Goal: Task Accomplishment & Management: Manage account settings

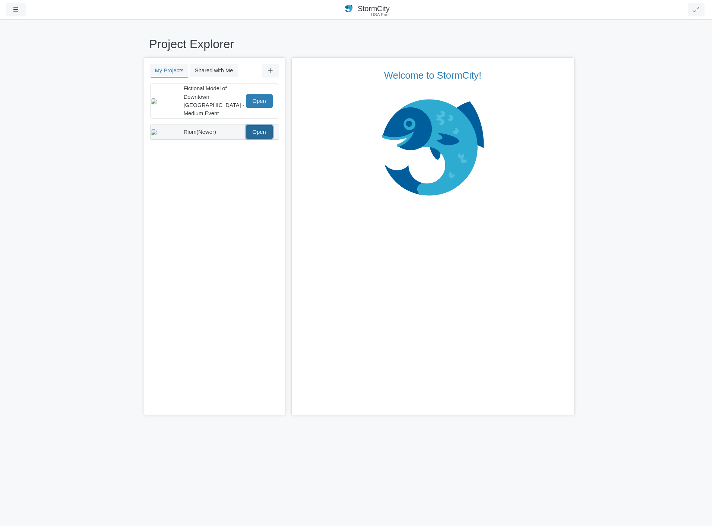
click at [263, 130] on link "Open" at bounding box center [259, 131] width 27 height 13
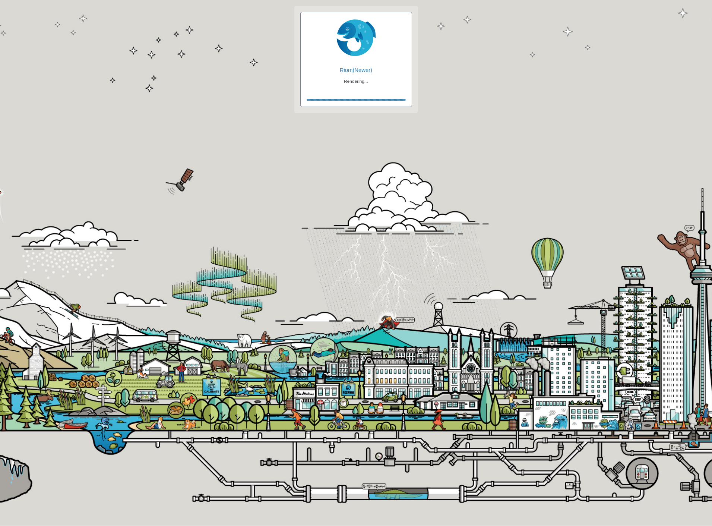
checkbox input "true"
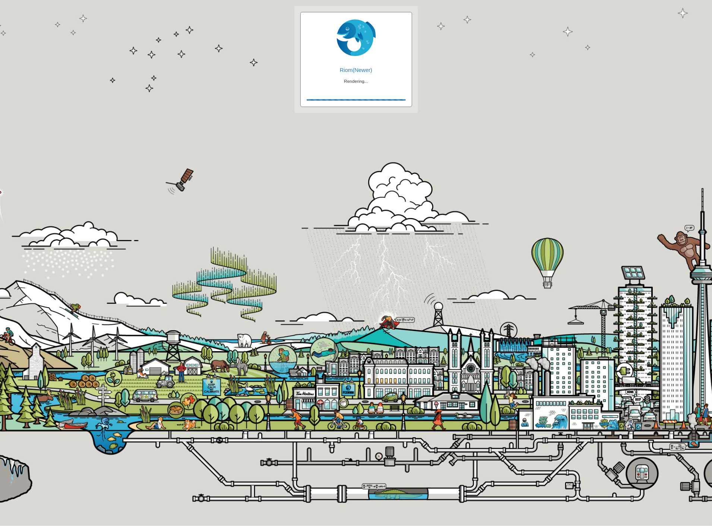
checkbox input "true"
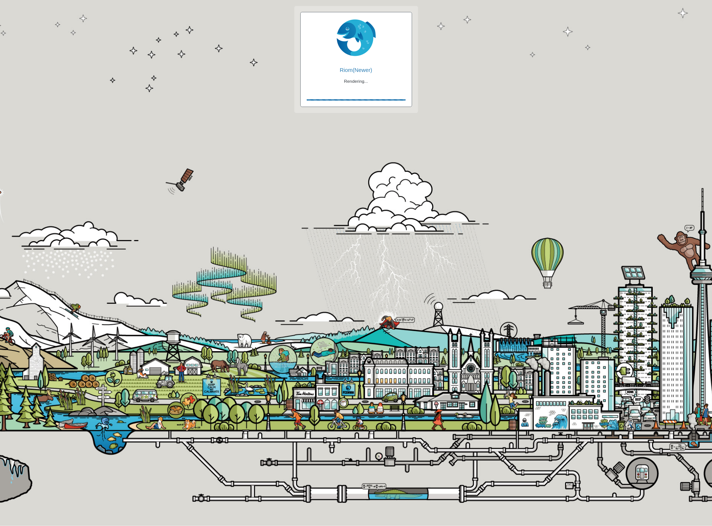
checkbox input "false"
checkbox input "true"
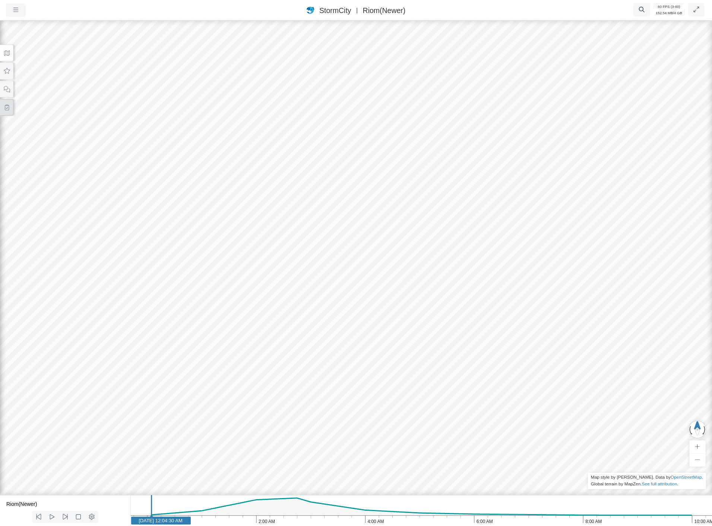
click at [8, 106] on icon at bounding box center [7, 108] width 4 height 6
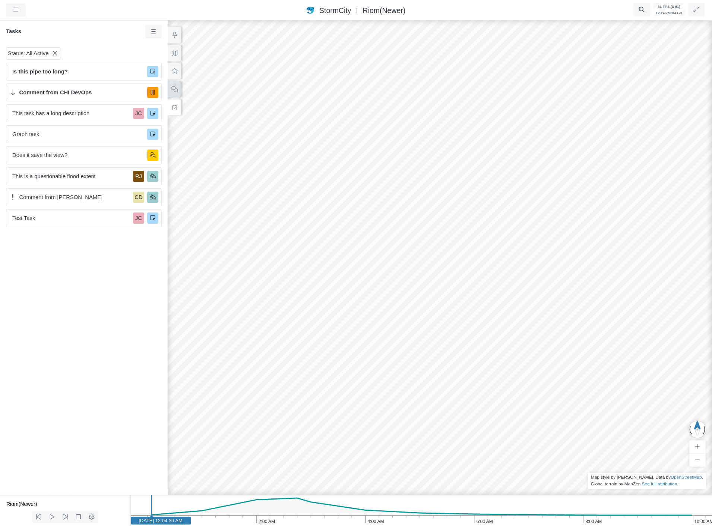
click at [171, 86] on icon at bounding box center [174, 89] width 7 height 6
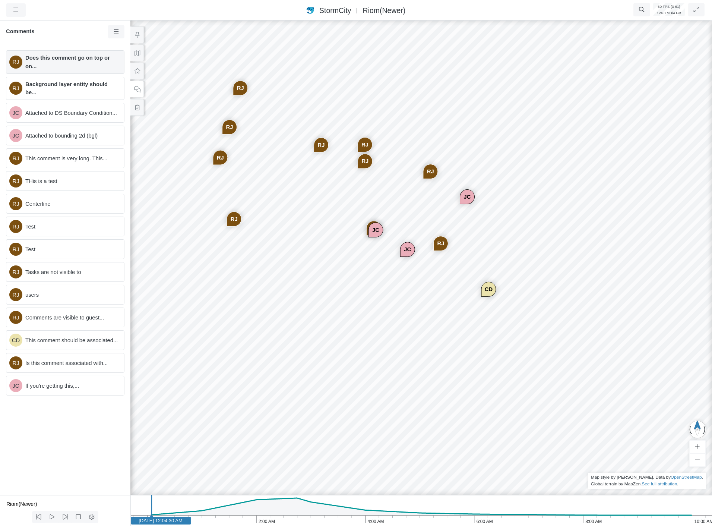
click at [71, 56] on span "Does this comment go on top or on..." at bounding box center [71, 62] width 93 height 16
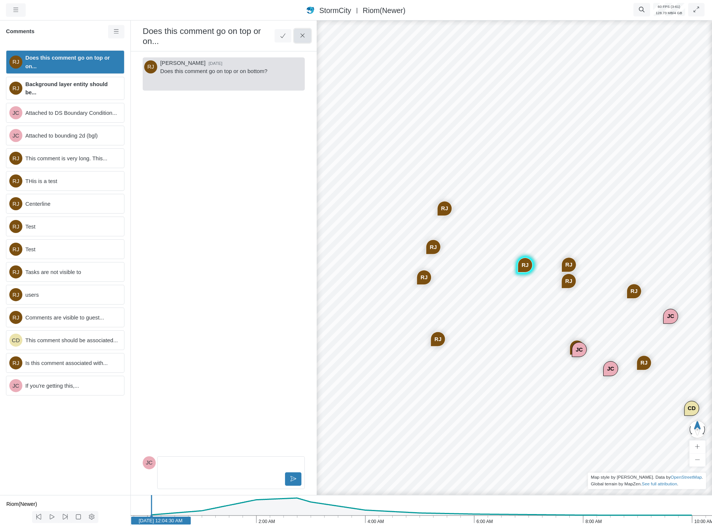
click at [303, 35] on icon at bounding box center [302, 36] width 7 height 6
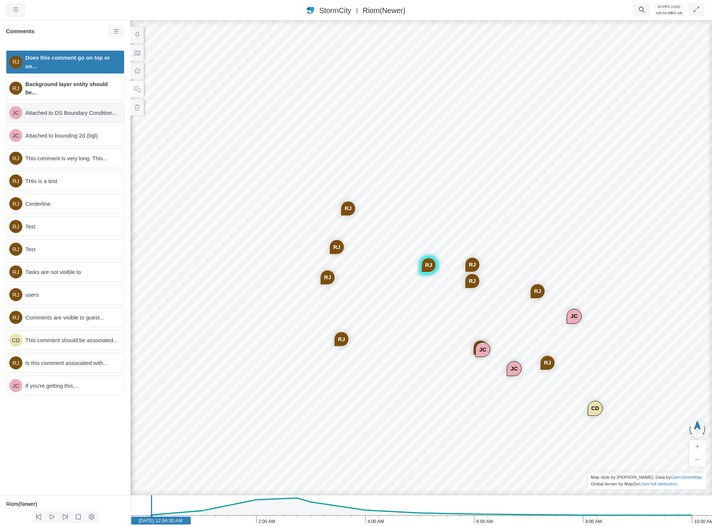
click at [88, 108] on div "JC Attached to DS Boundary Condition..." at bounding box center [65, 113] width 118 height 20
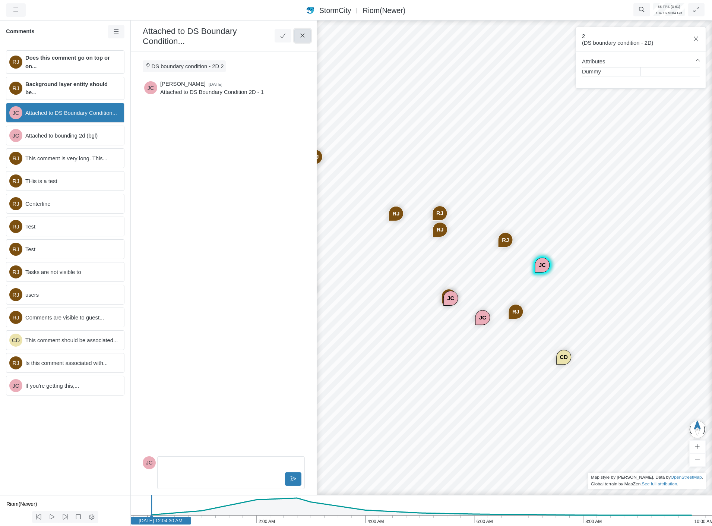
click at [302, 39] on button at bounding box center [302, 35] width 17 height 13
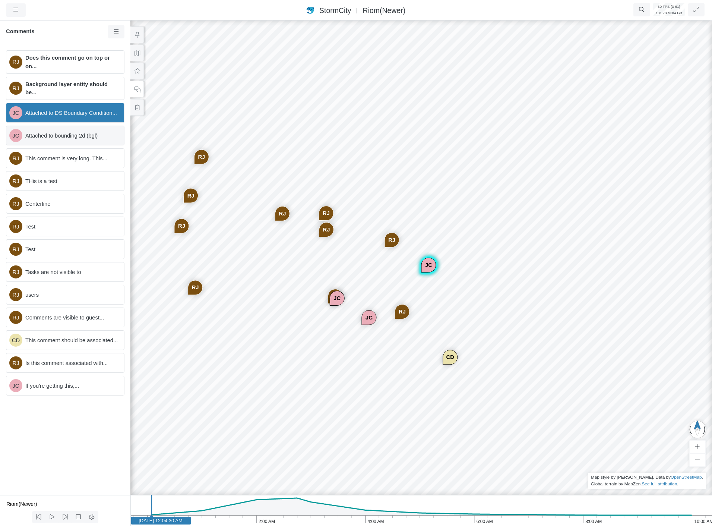
click at [89, 140] on div "JC Attached to bounding 2d (bgl)" at bounding box center [65, 136] width 118 height 20
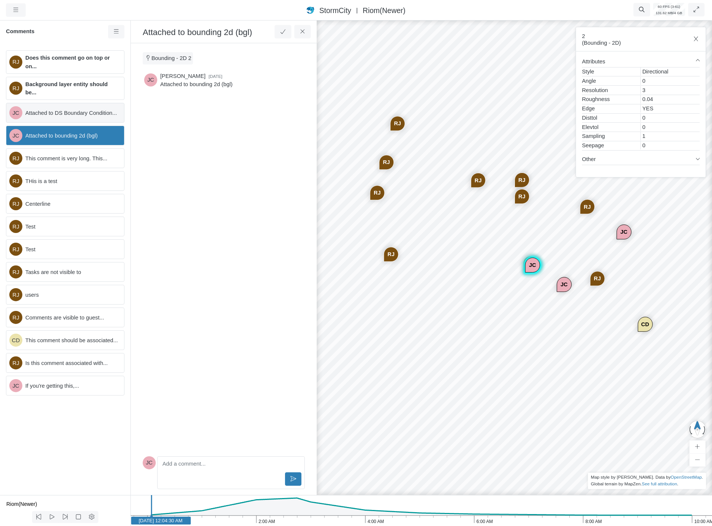
click at [87, 118] on div "JC Attached to DS Boundary Condition..." at bounding box center [65, 113] width 118 height 20
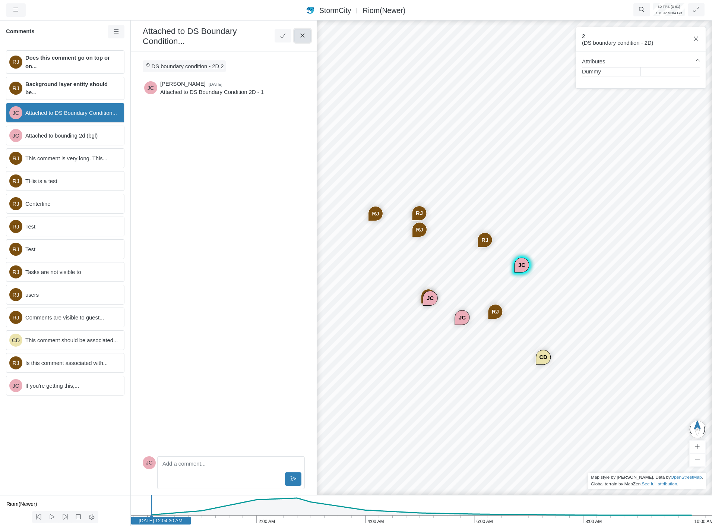
drag, startPoint x: 302, startPoint y: 38, endPoint x: 199, endPoint y: 103, distance: 121.9
click at [303, 38] on icon at bounding box center [302, 36] width 7 height 6
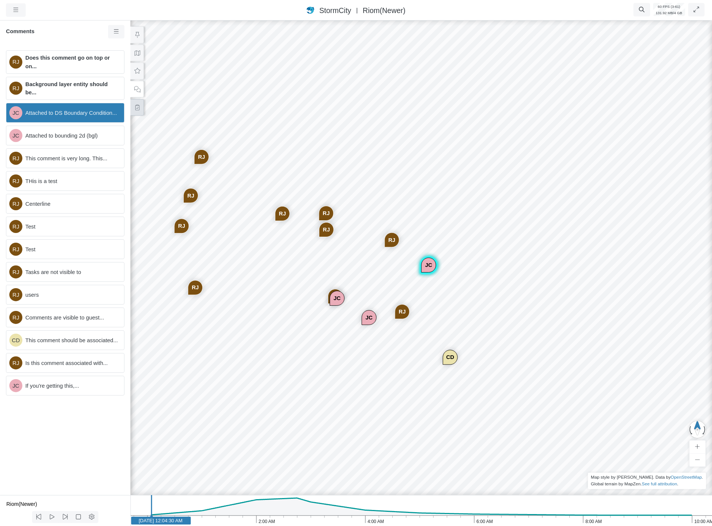
click at [142, 111] on button at bounding box center [136, 107] width 13 height 17
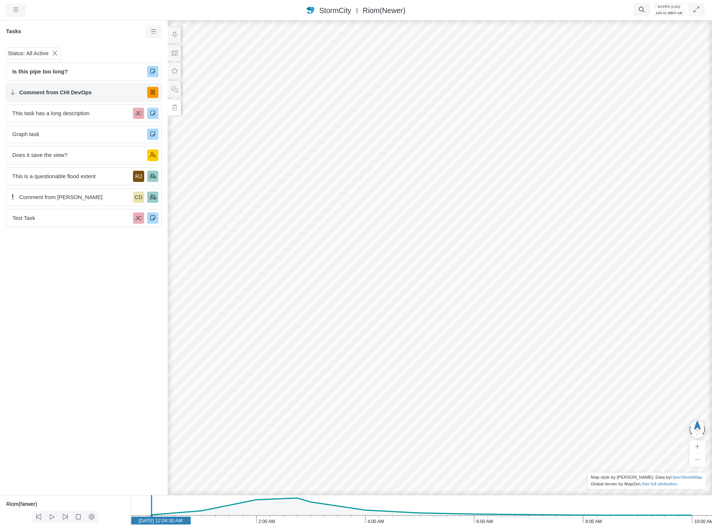
click at [111, 89] on span "Comment from CHI DevOps" at bounding box center [80, 92] width 122 height 8
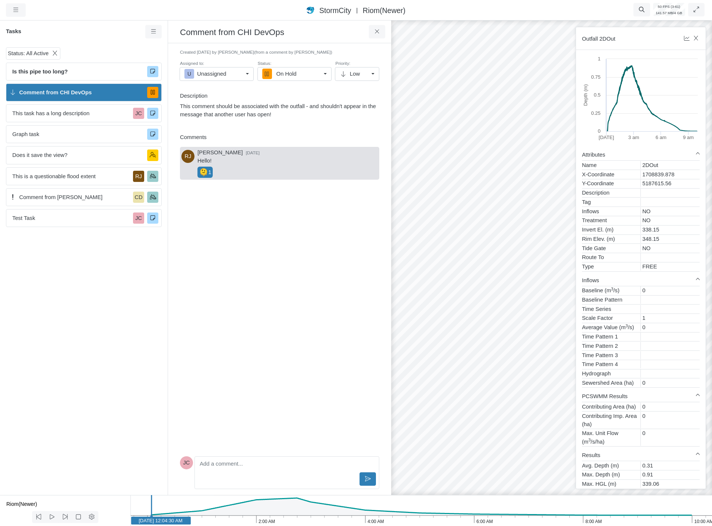
click at [268, 52] on span "(from a comment by [PERSON_NAME])" at bounding box center [293, 52] width 78 height 5
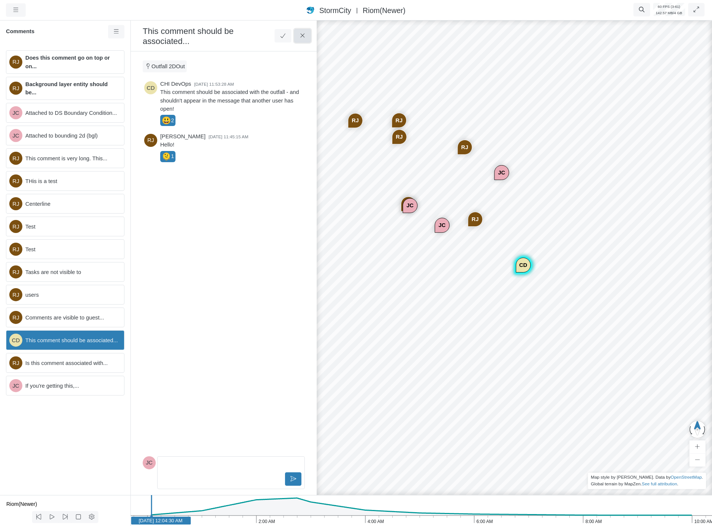
click at [300, 39] on button at bounding box center [302, 35] width 17 height 13
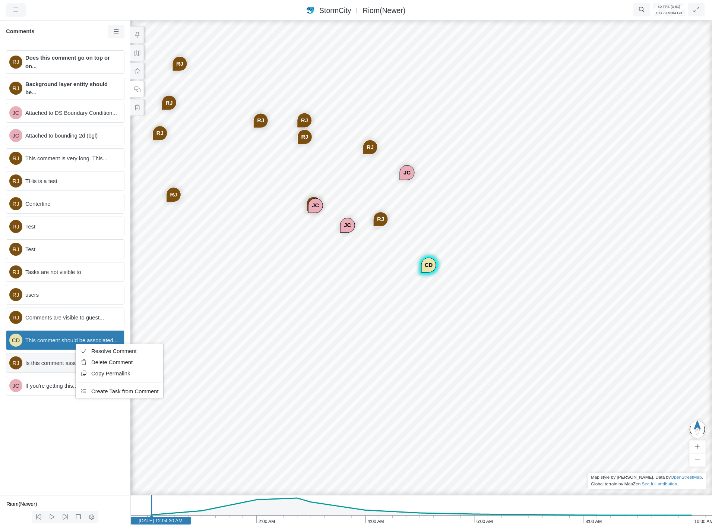
click at [118, 373] on span "Copy Permalink" at bounding box center [110, 373] width 39 height 6
click at [138, 111] on button at bounding box center [136, 107] width 13 height 17
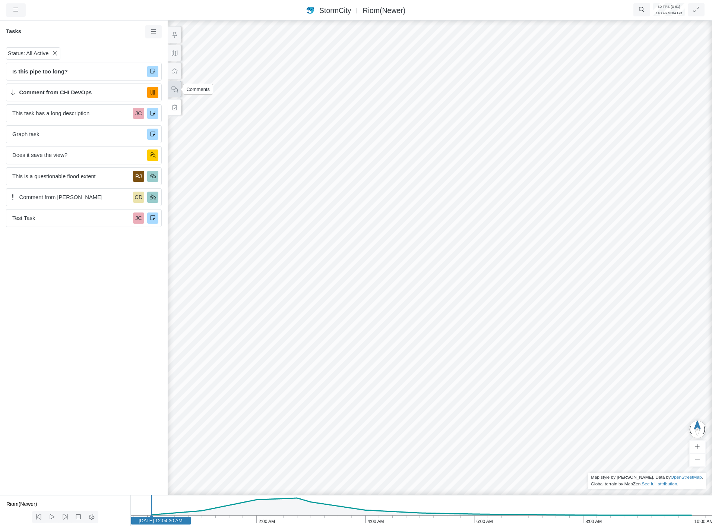
click at [173, 94] on button at bounding box center [174, 89] width 13 height 17
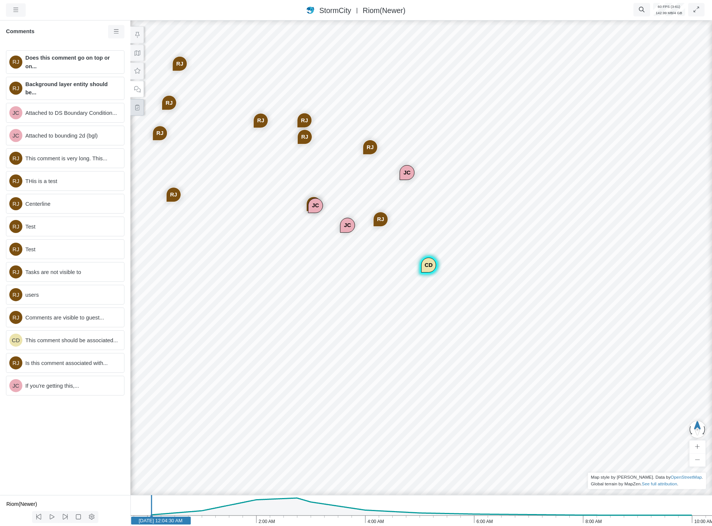
click at [136, 111] on button at bounding box center [136, 107] width 13 height 17
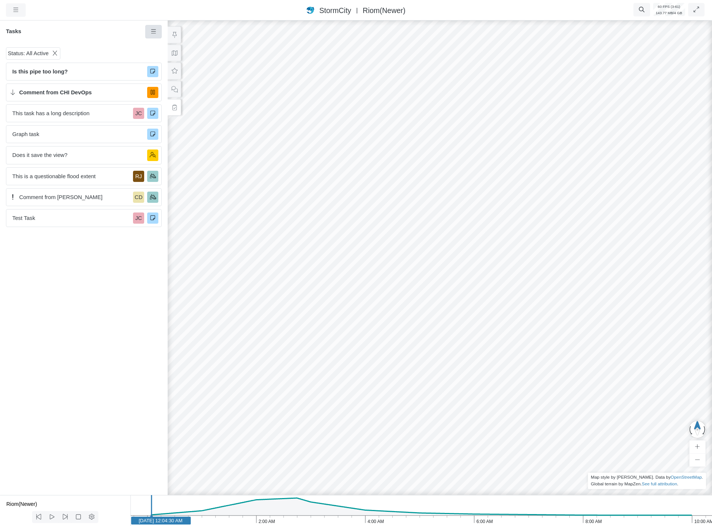
click at [148, 31] on link at bounding box center [153, 31] width 17 height 13
click at [162, 46] on span "New Task" at bounding box center [173, 46] width 24 height 6
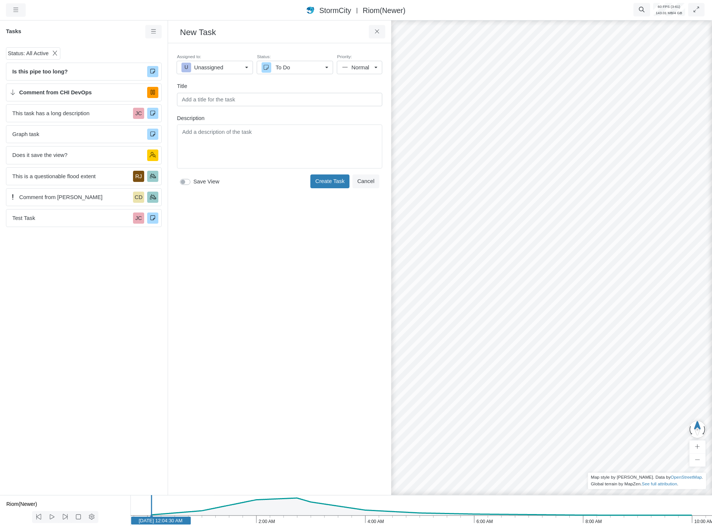
click at [286, 72] on link "To Do" at bounding box center [295, 67] width 76 height 13
drag, startPoint x: 277, startPoint y: 234, endPoint x: 281, endPoint y: 234, distance: 4.1
click at [281, 234] on div "Created [DATE] by [PERSON_NAME] (from a comment by [PERSON_NAME]) Assigned to: …" at bounding box center [279, 269] width 211 height 440
click at [76, 154] on span "Does it save the view?" at bounding box center [76, 155] width 129 height 8
click at [67, 154] on span "Does it save the view?" at bounding box center [76, 155] width 129 height 8
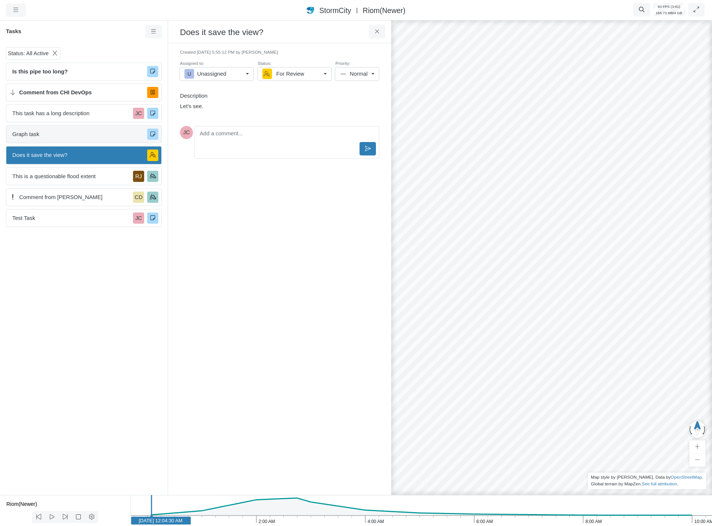
click at [78, 135] on span "Graph task" at bounding box center [76, 134] width 129 height 8
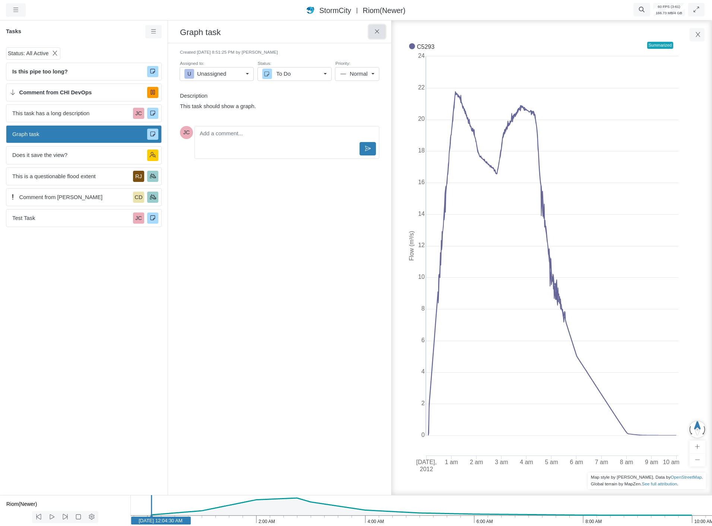
click at [385, 33] on button at bounding box center [377, 31] width 17 height 13
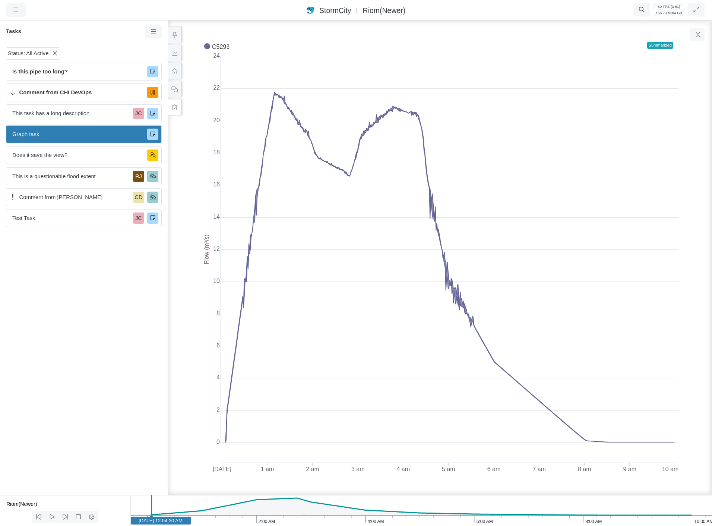
click at [49, 142] on div "Graph task" at bounding box center [84, 134] width 156 height 18
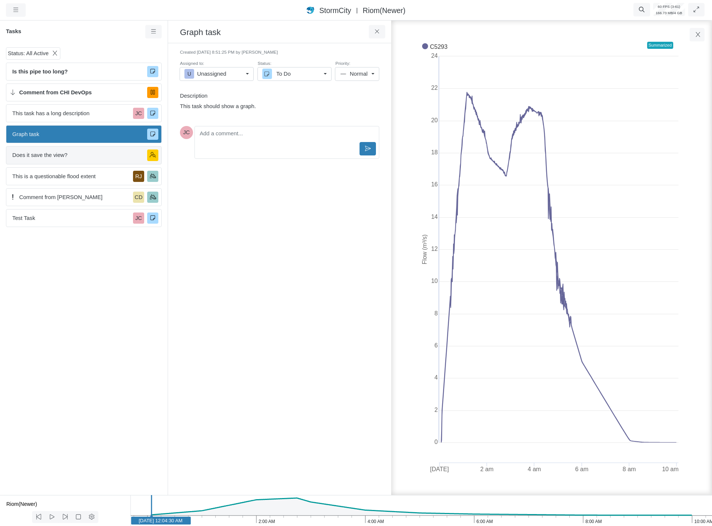
click at [90, 154] on span "Does it save the view?" at bounding box center [76, 155] width 129 height 8
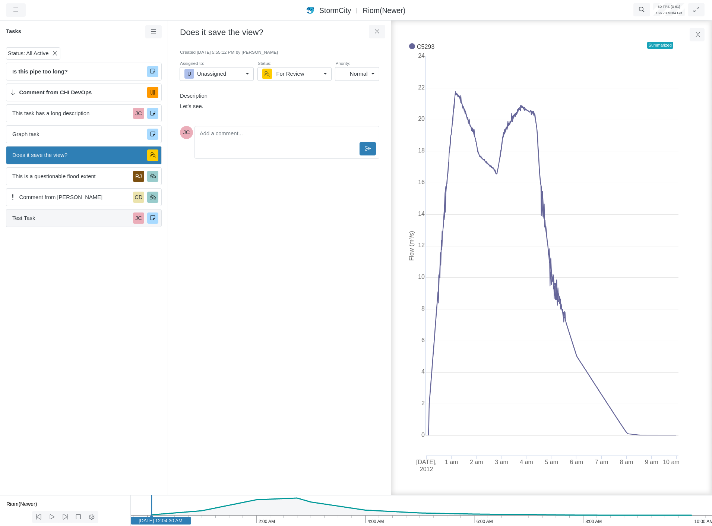
click at [66, 221] on span "Test Task" at bounding box center [71, 218] width 118 height 8
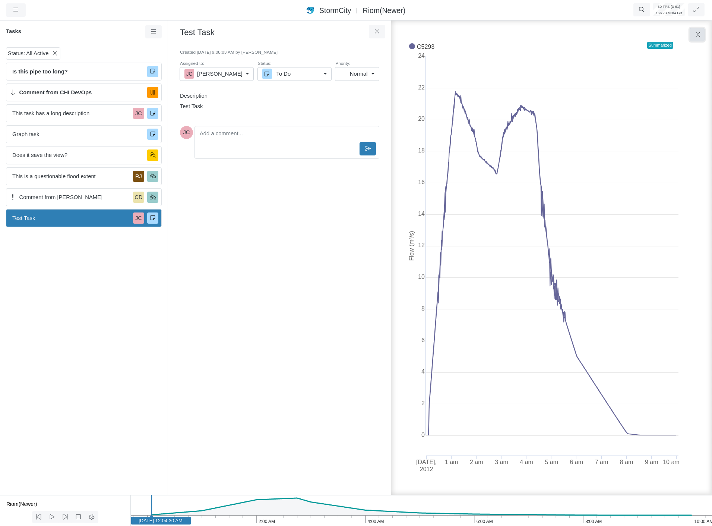
click at [704, 35] on button "button" at bounding box center [697, 34] width 15 height 13
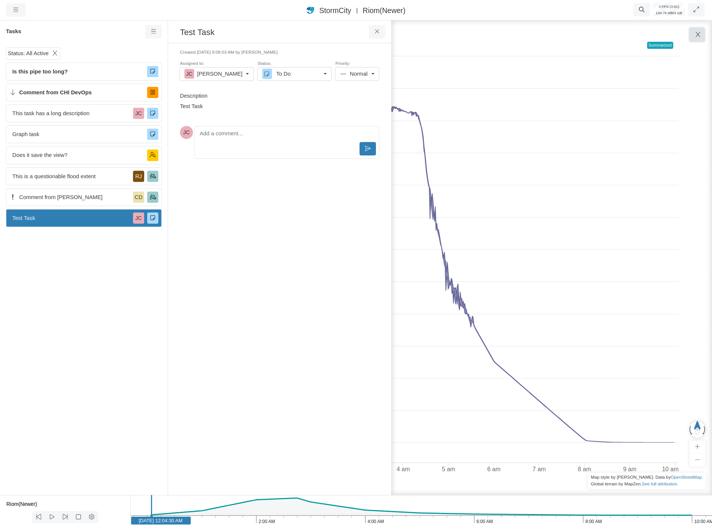
click at [696, 37] on icon "button" at bounding box center [698, 34] width 4 height 5
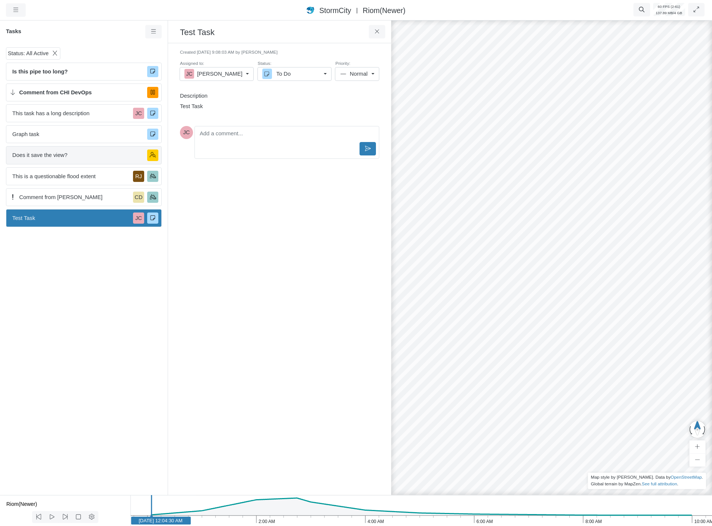
click at [54, 158] on span "Does it save the view?" at bounding box center [76, 155] width 129 height 8
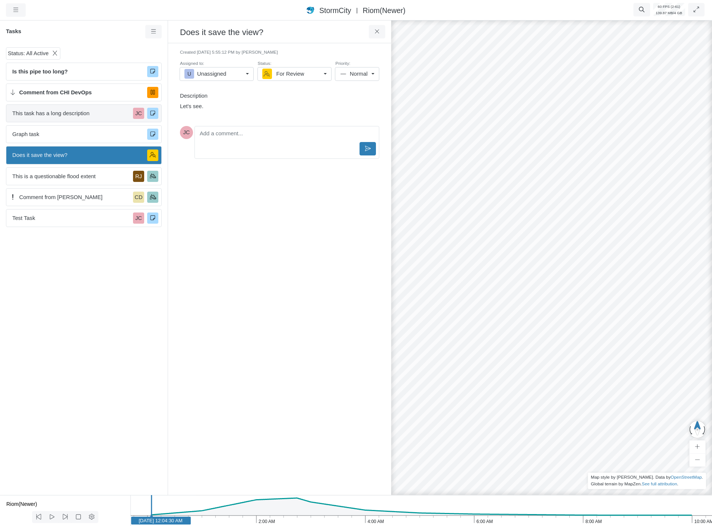
click at [87, 108] on div "This task has a long description JC" at bounding box center [84, 113] width 156 height 18
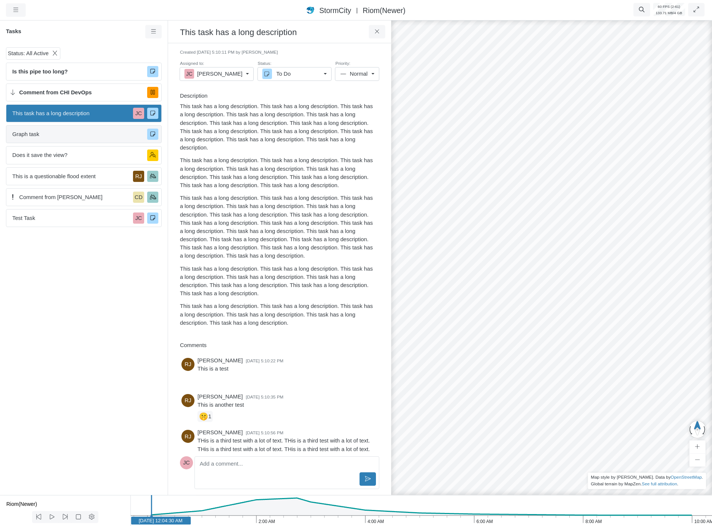
click at [79, 129] on div "Graph task" at bounding box center [84, 134] width 156 height 18
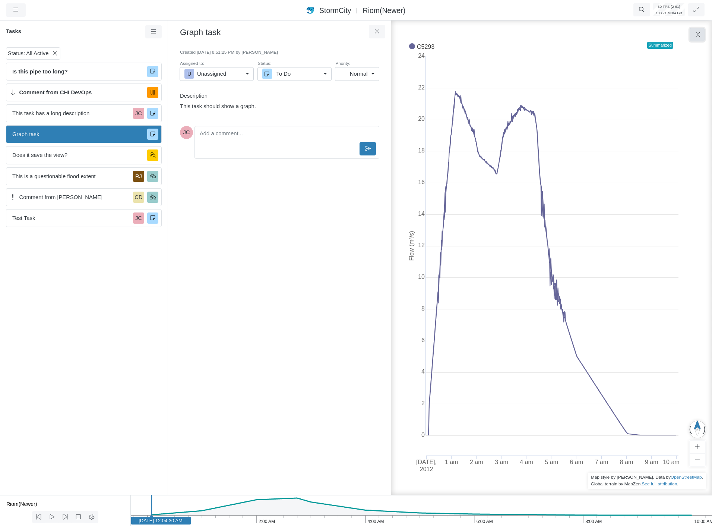
click at [695, 38] on button "button" at bounding box center [697, 34] width 15 height 13
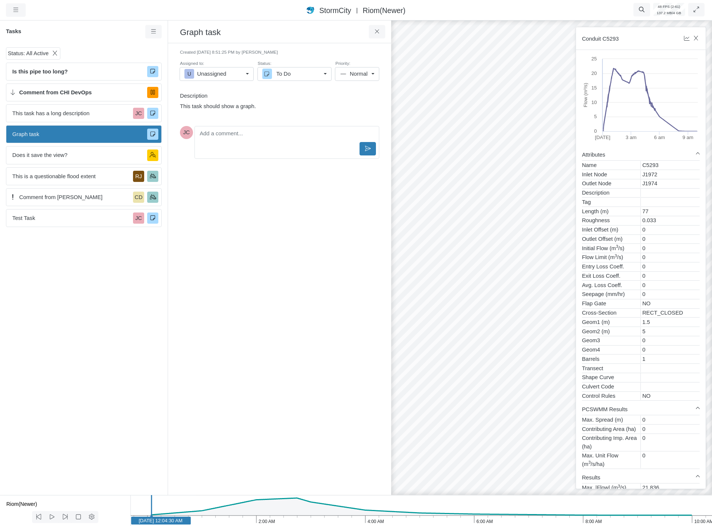
click at [471, 261] on div "RJ [GEOGRAPHIC_DATA] JC JC [GEOGRAPHIC_DATA] [GEOGRAPHIC_DATA] [GEOGRAPHIC_DATA…" at bounding box center [552, 272] width 712 height 507
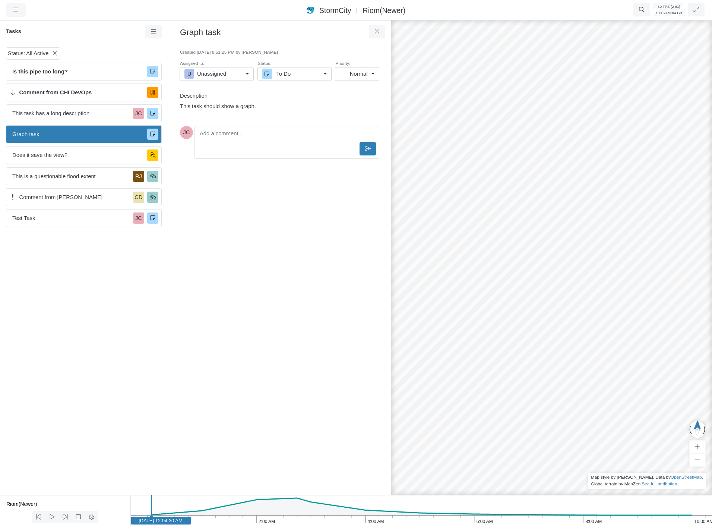
drag, startPoint x: 477, startPoint y: 284, endPoint x: 465, endPoint y: 162, distance: 122.1
drag, startPoint x: 517, startPoint y: 330, endPoint x: 511, endPoint y: 291, distance: 39.5
click at [511, 291] on div "RJ [GEOGRAPHIC_DATA] JC JC [GEOGRAPHIC_DATA] [GEOGRAPHIC_DATA] [GEOGRAPHIC_DATA…" at bounding box center [552, 272] width 712 height 507
click at [62, 154] on span "Does it save the view?" at bounding box center [76, 155] width 129 height 8
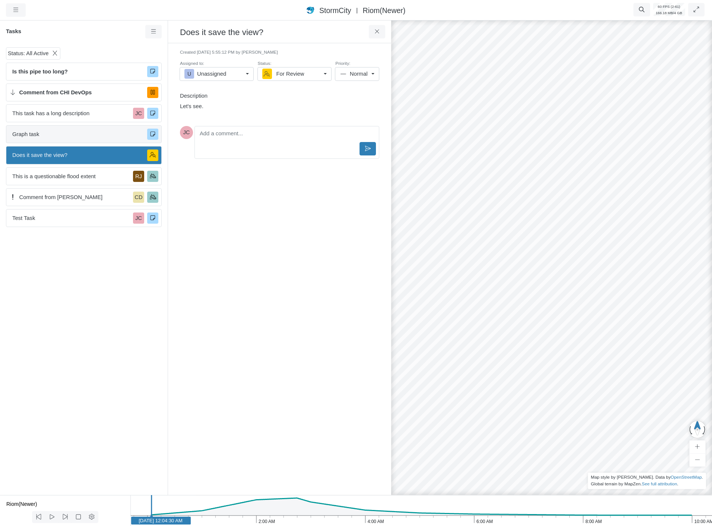
click at [74, 142] on div "Graph task" at bounding box center [84, 134] width 156 height 18
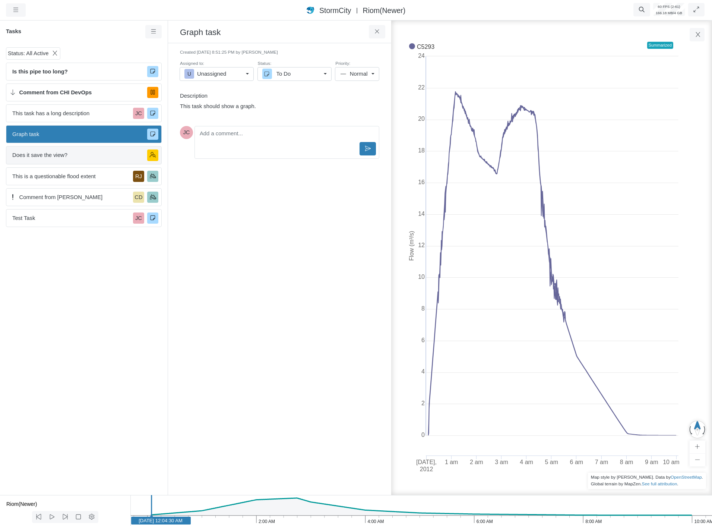
click at [61, 159] on div "Does it save the view?" at bounding box center [84, 155] width 156 height 18
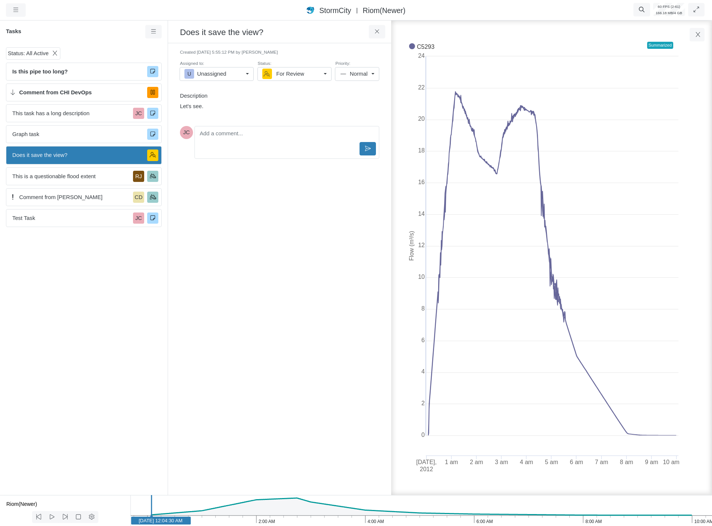
drag, startPoint x: 92, startPoint y: 299, endPoint x: 205, endPoint y: 337, distance: 119.4
click at [92, 299] on div "Status: All Active Is this pipe too long? Comment from CHI DevOps This task has…" at bounding box center [84, 269] width 168 height 451
click at [68, 137] on span "Graph task" at bounding box center [76, 134] width 129 height 8
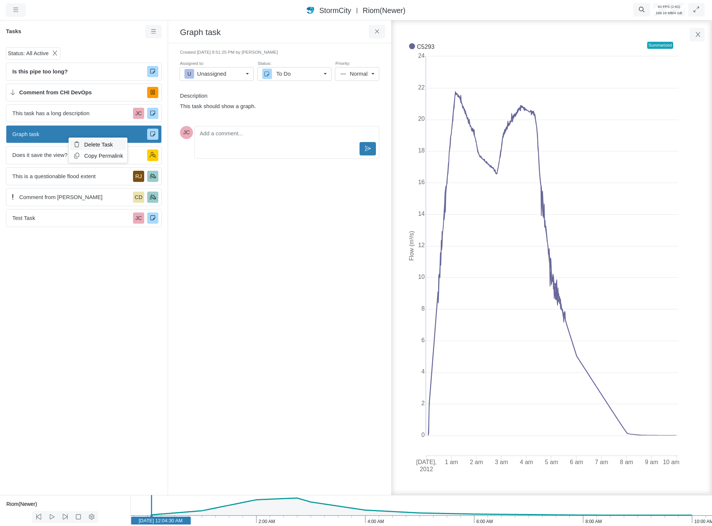
click at [105, 143] on span "Delete Task" at bounding box center [98, 145] width 29 height 6
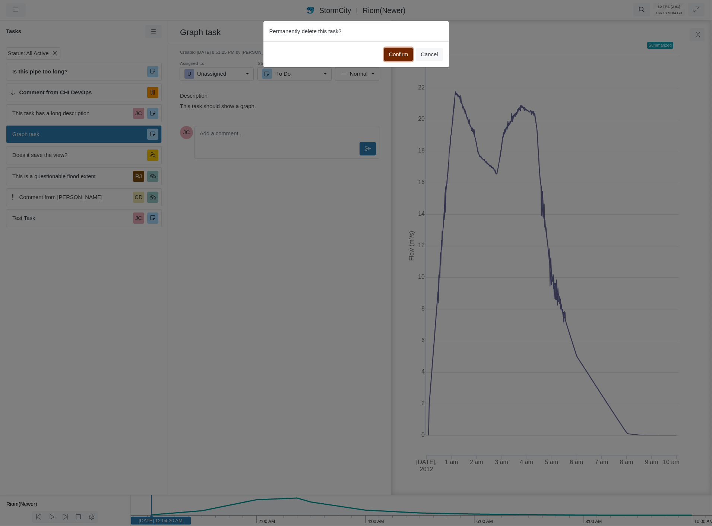
click at [395, 51] on button "Confirm" at bounding box center [398, 54] width 29 height 13
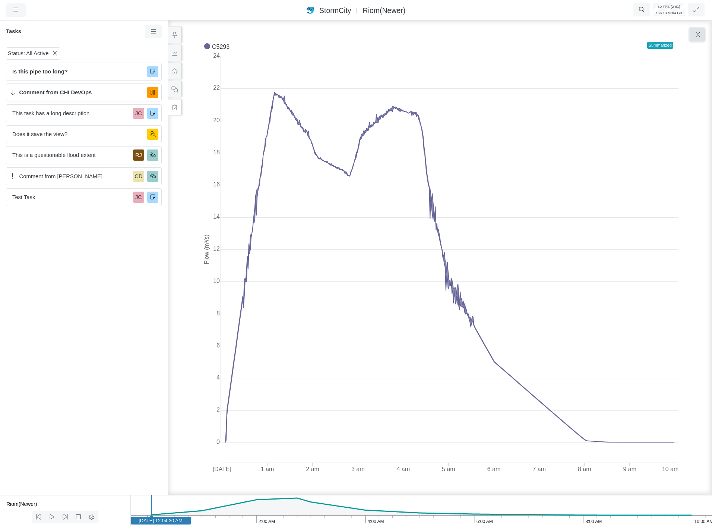
click at [701, 35] on icon "button" at bounding box center [698, 35] width 7 height 6
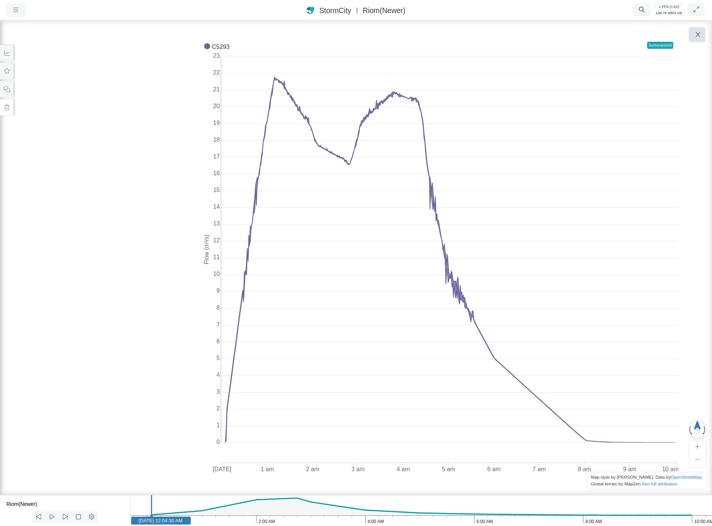
click at [696, 31] on button "button" at bounding box center [697, 34] width 15 height 13
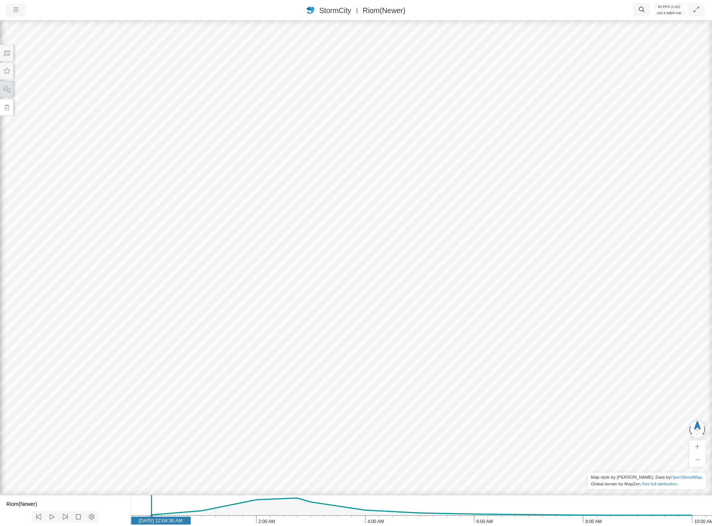
click at [10, 92] on button at bounding box center [6, 89] width 13 height 17
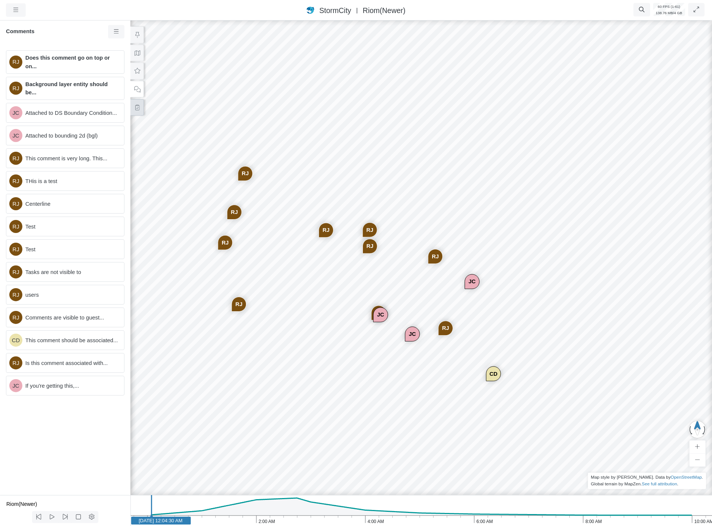
click at [136, 105] on icon at bounding box center [137, 108] width 4 height 6
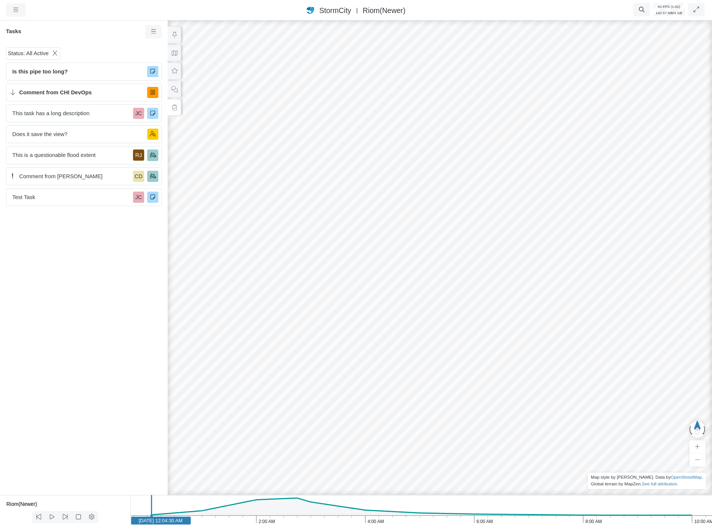
click at [506, 382] on div "RJ [GEOGRAPHIC_DATA] JC JC [GEOGRAPHIC_DATA] [GEOGRAPHIC_DATA] [GEOGRAPHIC_DATA…" at bounding box center [440, 272] width 712 height 507
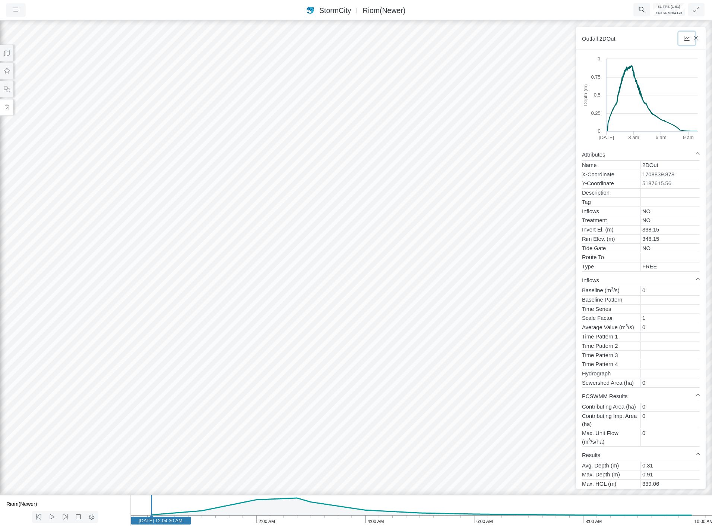
click at [688, 40] on icon "button" at bounding box center [686, 38] width 7 height 6
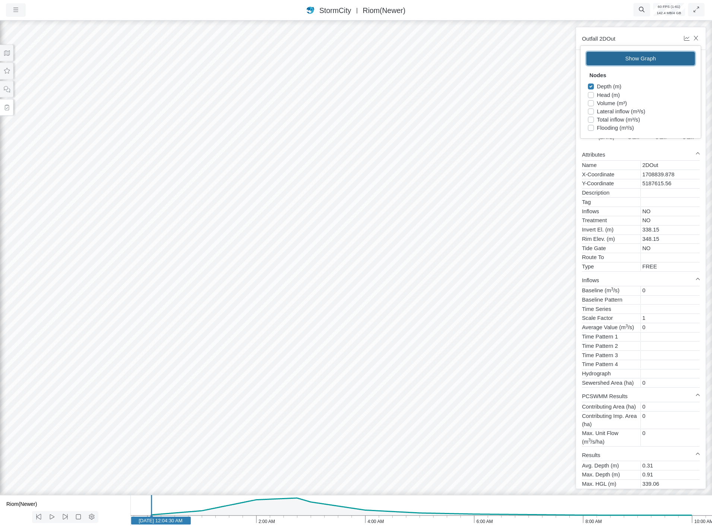
click at [630, 57] on button "Show Graph" at bounding box center [641, 58] width 108 height 13
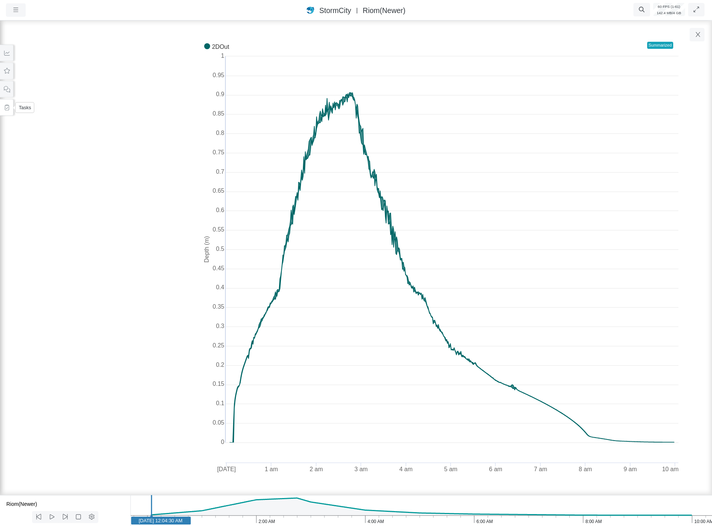
click at [6, 107] on icon at bounding box center [6, 108] width 7 height 6
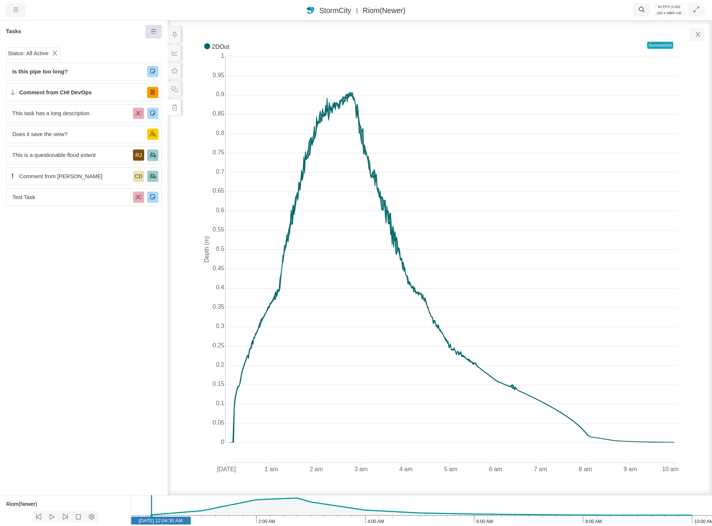
click at [157, 28] on link at bounding box center [153, 31] width 17 height 13
click at [159, 43] on link "New Task" at bounding box center [175, 46] width 56 height 11
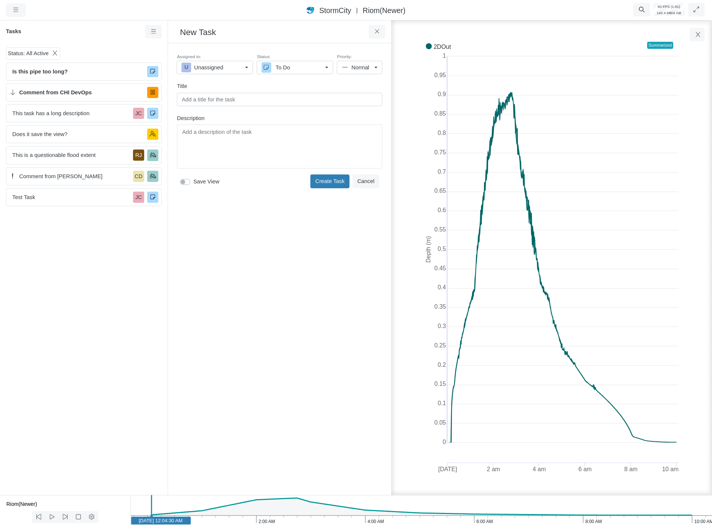
click at [212, 102] on input "text" at bounding box center [279, 99] width 205 height 13
type input "Graph Task"
click at [225, 151] on div "Editor editing area: main" at bounding box center [279, 157] width 199 height 37
drag, startPoint x: 188, startPoint y: 195, endPoint x: 210, endPoint y: 217, distance: 31.6
click at [188, 195] on div "Created [DATE] 8:51:25 PM by [PERSON_NAME] Assigned to: U Unassigned U Unassign…" at bounding box center [279, 269] width 211 height 440
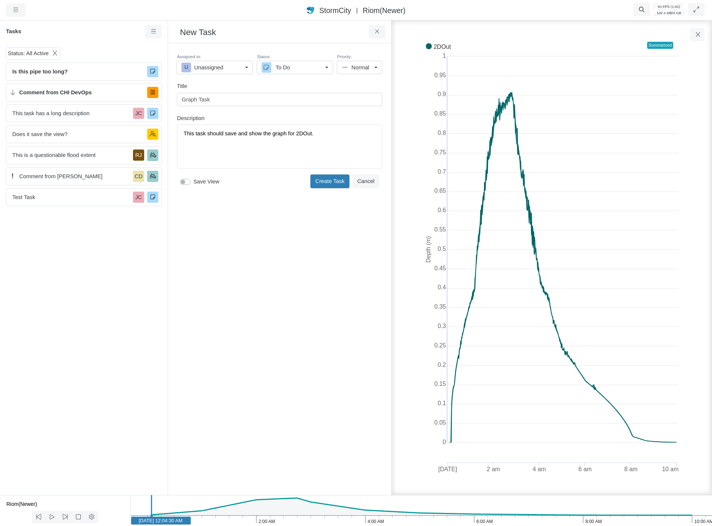
click at [193, 183] on label "Save View" at bounding box center [206, 181] width 26 height 8
click at [186, 183] on input "Save View" at bounding box center [183, 180] width 6 height 7
checkbox input "true"
click at [328, 182] on button "Create Task" at bounding box center [329, 180] width 39 height 13
checkbox input "false"
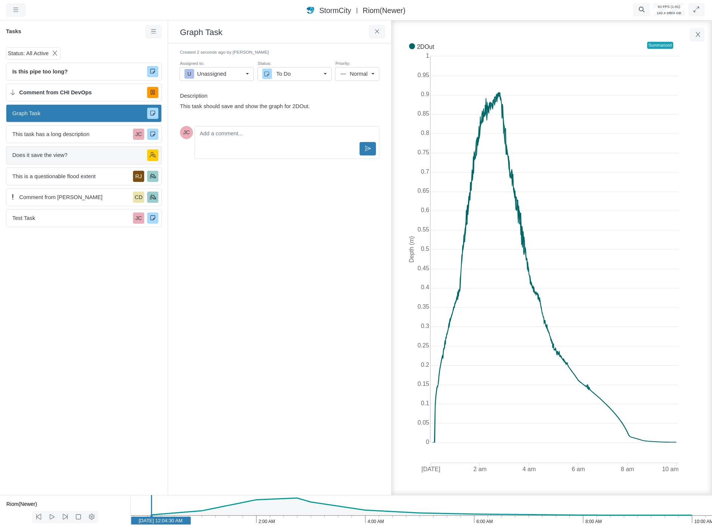
click at [69, 160] on div "Does it save the view?" at bounding box center [84, 155] width 156 height 18
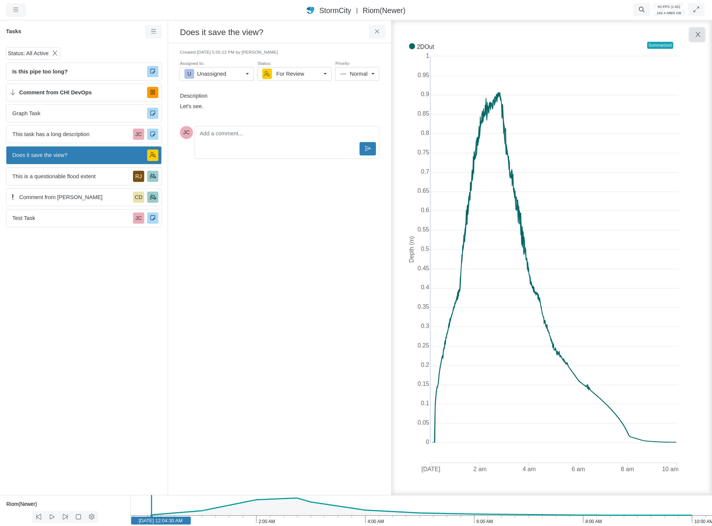
drag, startPoint x: 701, startPoint y: 36, endPoint x: 696, endPoint y: 39, distance: 6.2
click at [701, 36] on icon "button" at bounding box center [698, 35] width 7 height 6
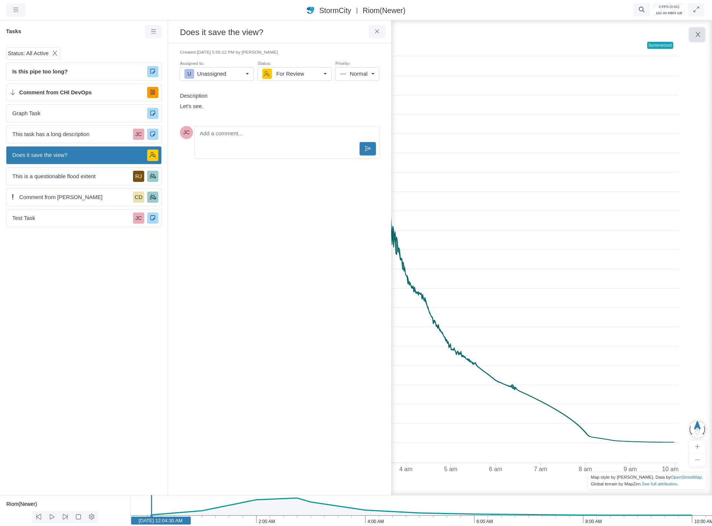
click at [699, 33] on icon "button" at bounding box center [698, 35] width 7 height 6
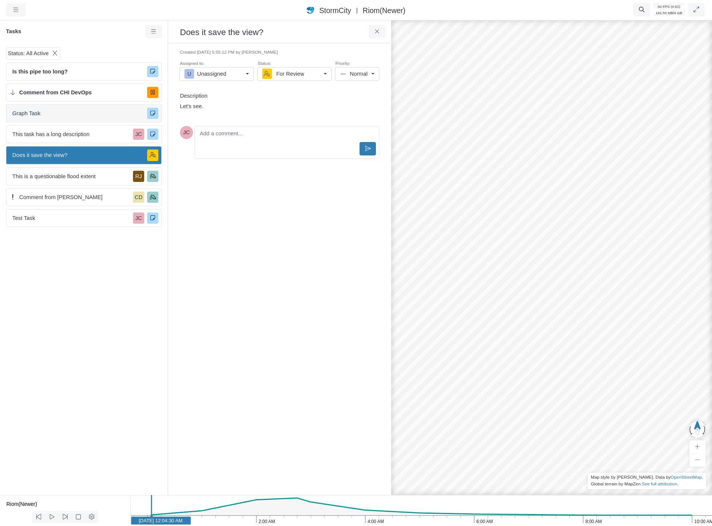
click at [88, 107] on div "Graph Task" at bounding box center [84, 113] width 156 height 18
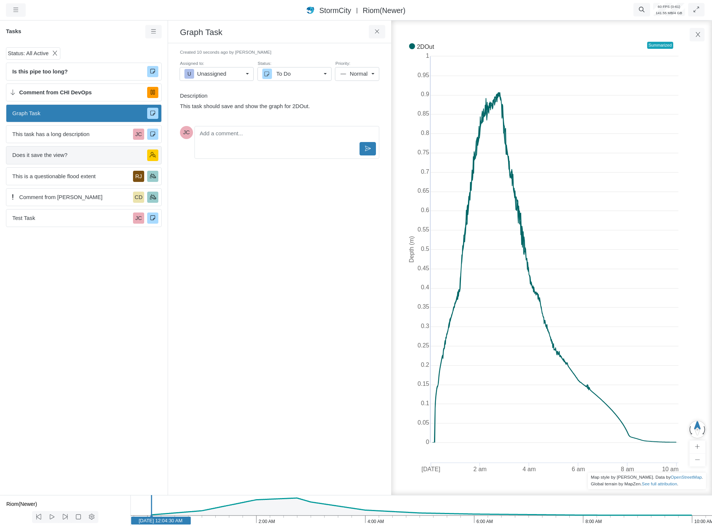
click at [86, 153] on span "Does it save the view?" at bounding box center [76, 155] width 129 height 8
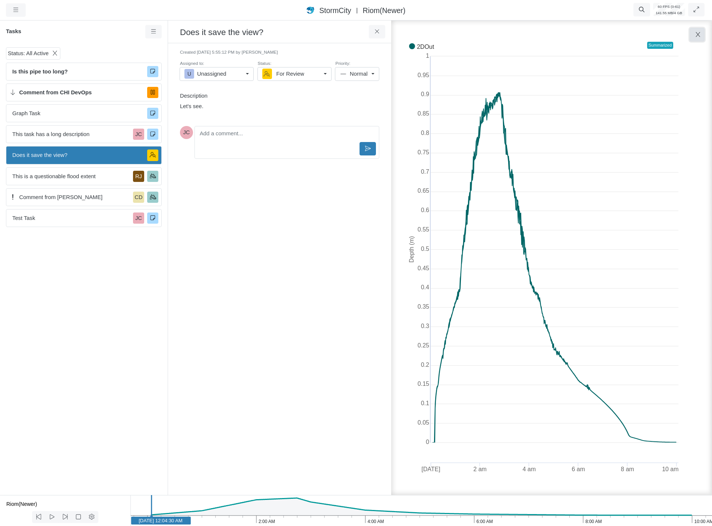
click at [696, 37] on icon "button" at bounding box center [698, 34] width 4 height 5
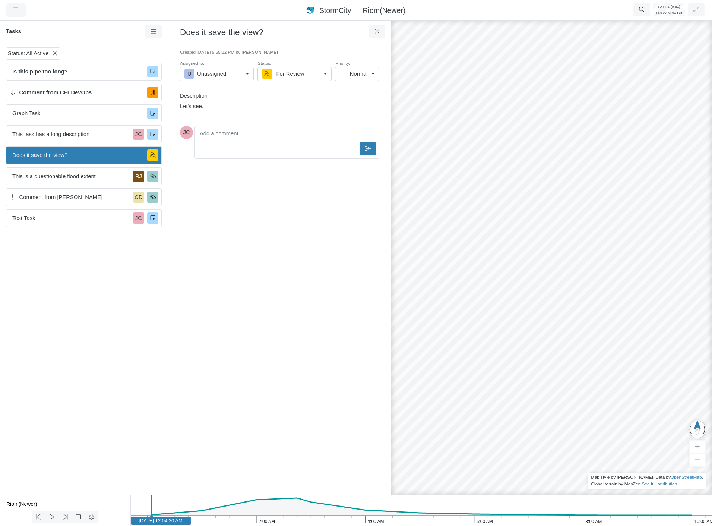
click at [117, 340] on div "Status: All Active Is this pipe too long? Comment from CHI DevOps Graph Task Th…" at bounding box center [84, 269] width 168 height 451
click at [76, 155] on span "Does it save the view?" at bounding box center [76, 155] width 129 height 8
click at [59, 116] on span "Graph Task" at bounding box center [76, 113] width 129 height 8
